Goal: Task Accomplishment & Management: Manage account settings

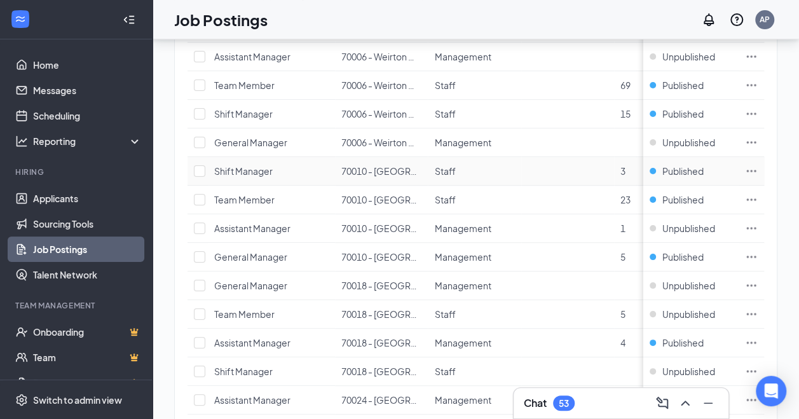
scroll to position [206, 0]
click at [60, 203] on link "Applicants" at bounding box center [87, 198] width 109 height 25
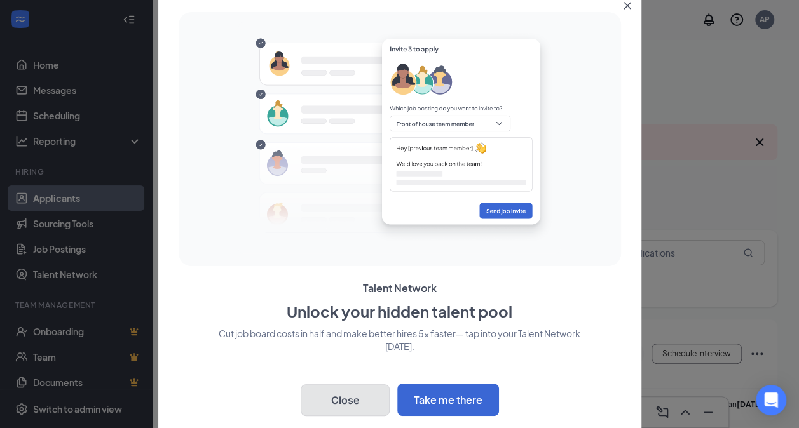
click at [367, 395] on button "Close" at bounding box center [345, 400] width 89 height 32
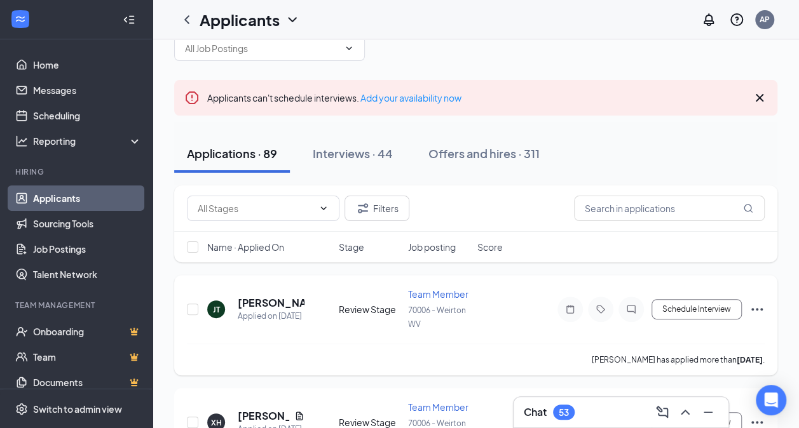
scroll to position [14, 0]
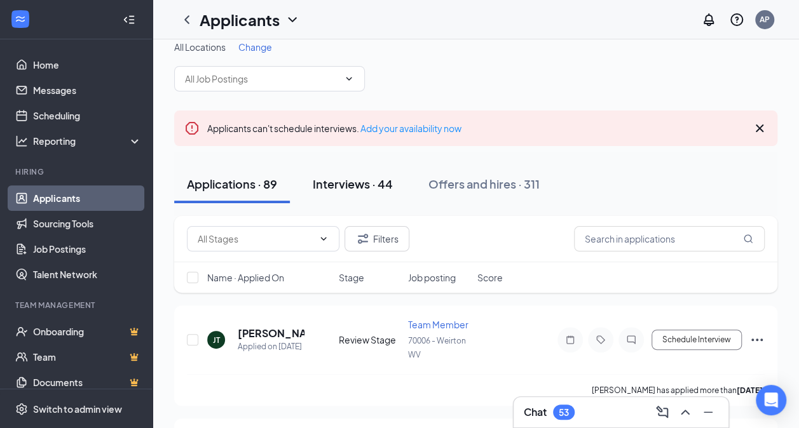
click at [370, 181] on div "Interviews · 44" at bounding box center [353, 184] width 80 height 16
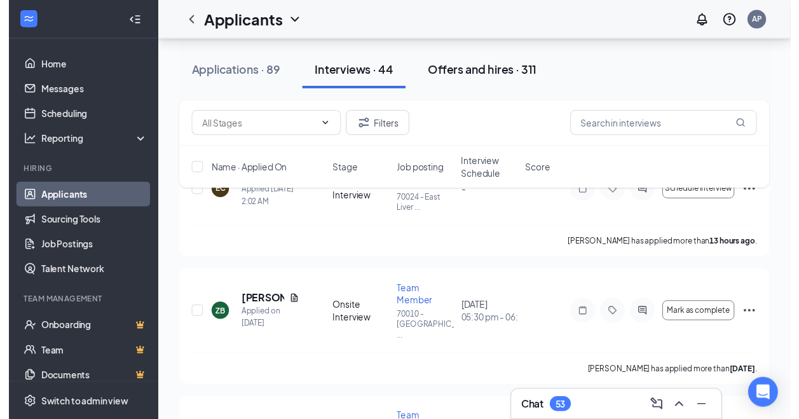
scroll to position [180, 0]
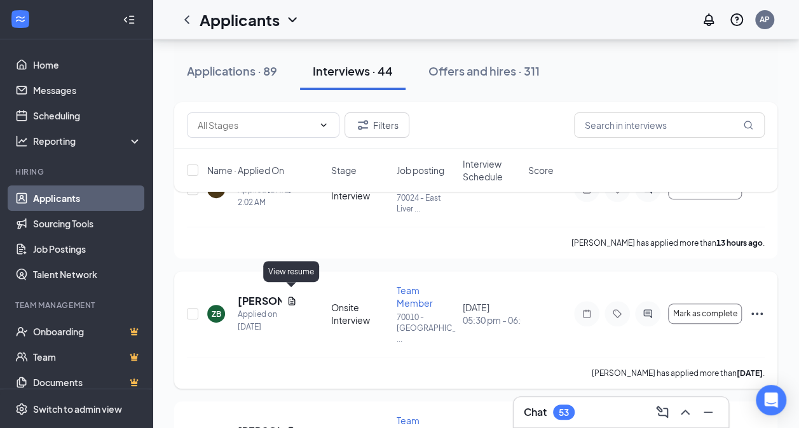
click at [290, 297] on icon "Document" at bounding box center [291, 301] width 7 height 8
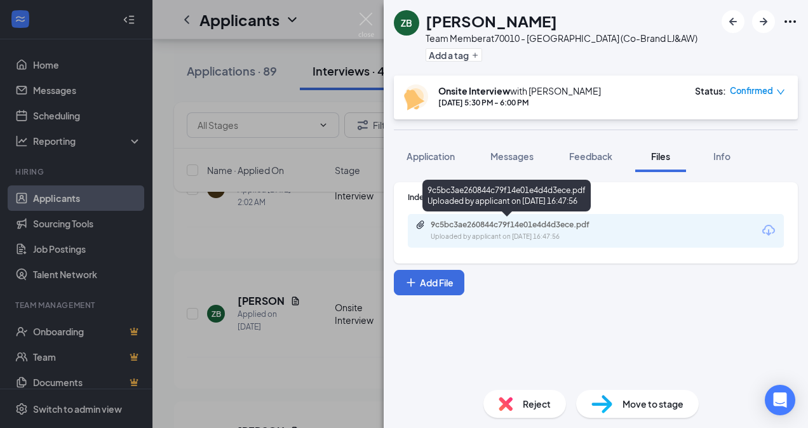
click at [480, 240] on div "Uploaded by applicant on [DATE] 16:47:56" at bounding box center [526, 237] width 191 height 10
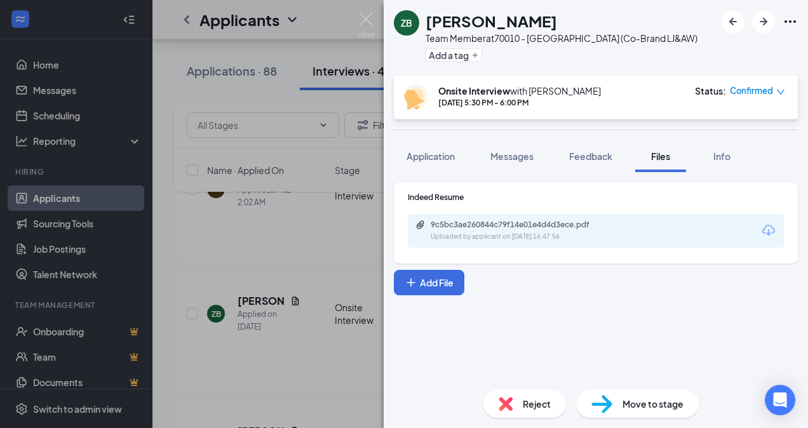
click at [255, 97] on div "ZB [PERSON_NAME] Team Member at 70010 - [GEOGRAPHIC_DATA] [GEOGRAPHIC_DATA] (Co…" at bounding box center [404, 214] width 808 height 428
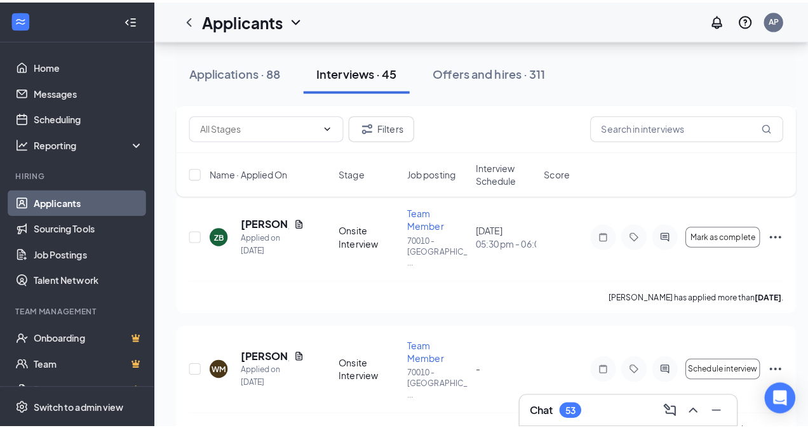
scroll to position [281, 0]
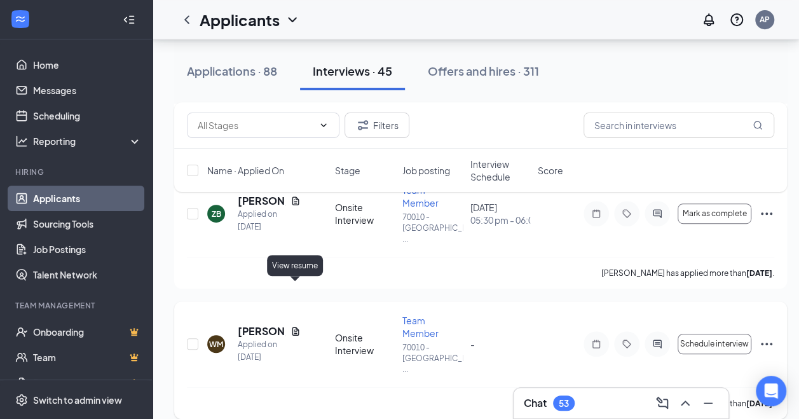
click at [294, 326] on icon "Document" at bounding box center [295, 331] width 10 height 10
